Goal: Task Accomplishment & Management: Manage account settings

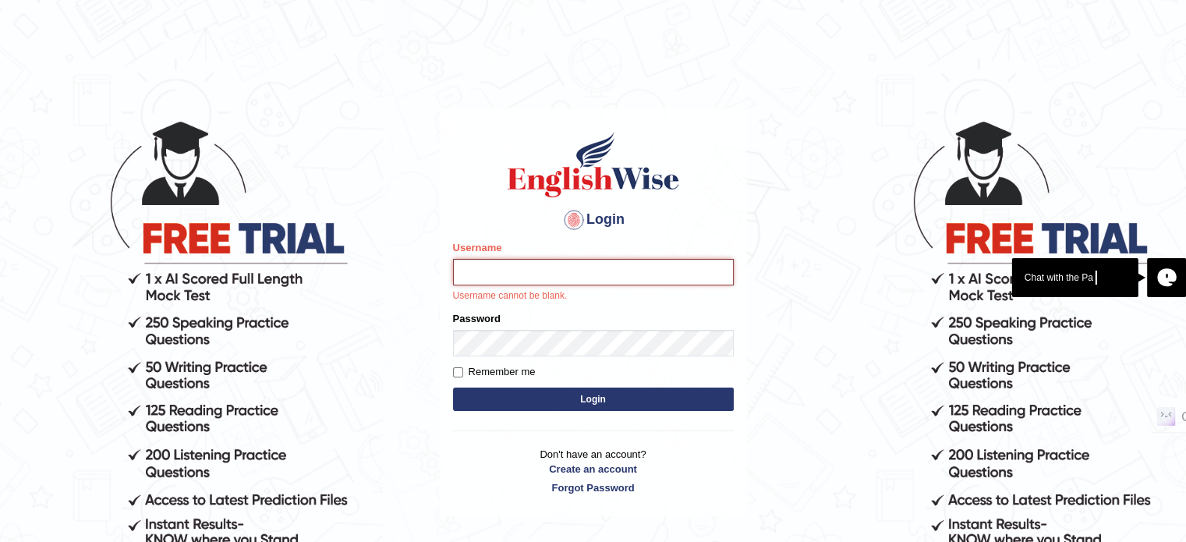
type input "jatinnayak1356"
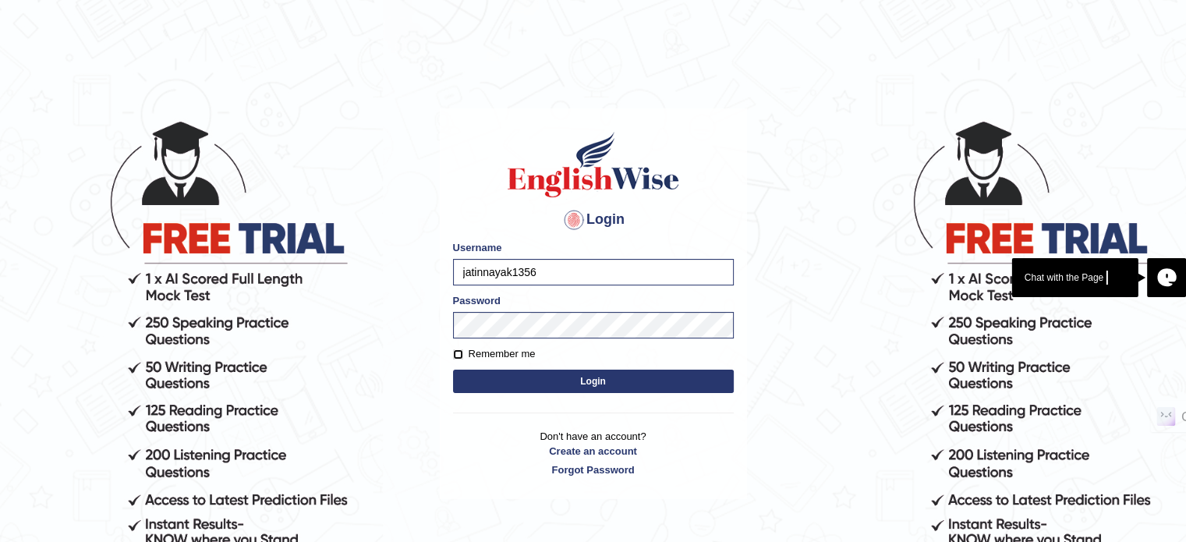
click at [459, 358] on input "Remember me" at bounding box center [458, 354] width 10 height 10
checkbox input "true"
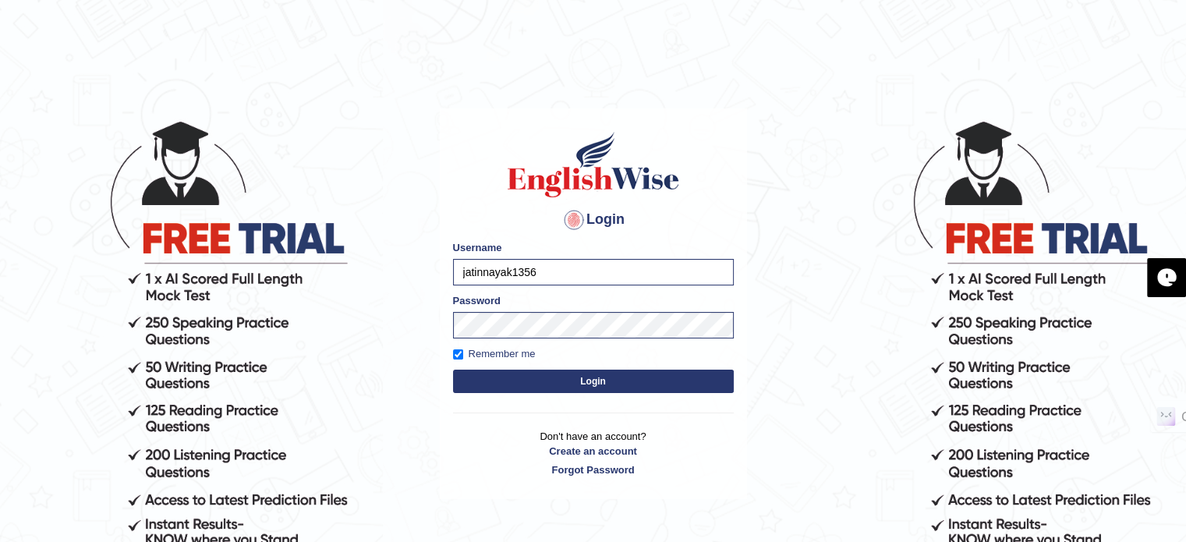
click at [540, 389] on button "Login" at bounding box center [593, 381] width 281 height 23
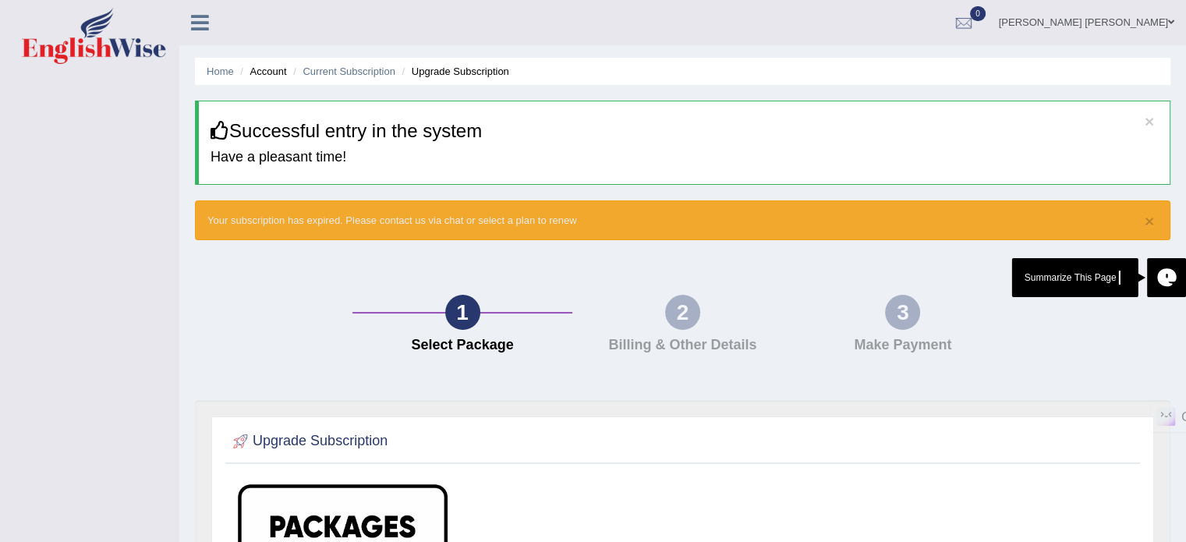
click at [274, 76] on li "Account" at bounding box center [261, 71] width 50 height 15
click at [442, 76] on li "Upgrade Subscription" at bounding box center [453, 71] width 111 height 15
click at [202, 22] on icon at bounding box center [200, 22] width 18 height 20
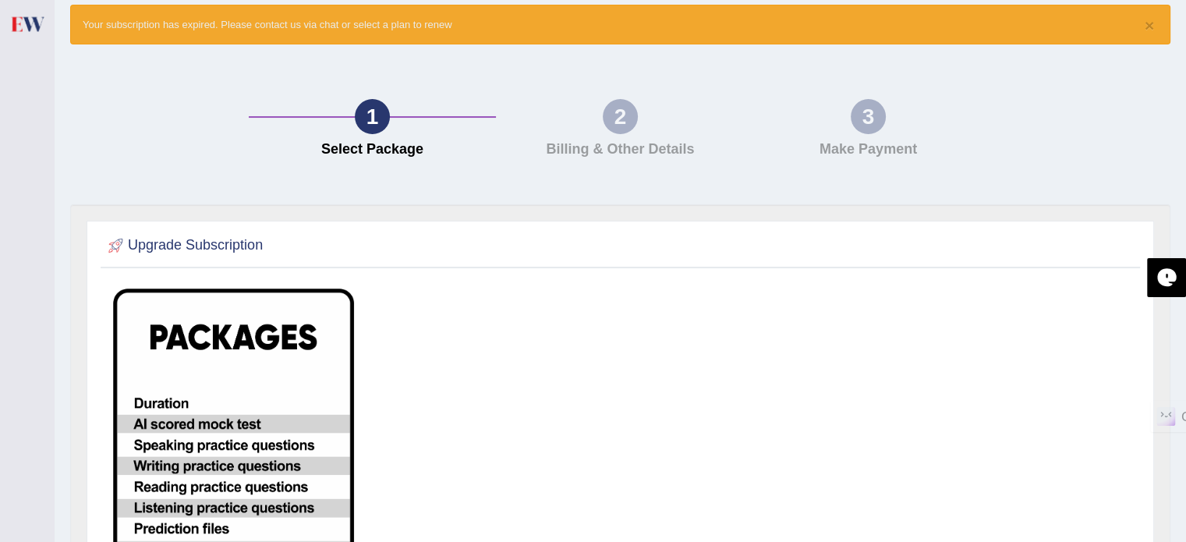
scroll to position [156, 0]
